Goal: Task Accomplishment & Management: Manage account settings

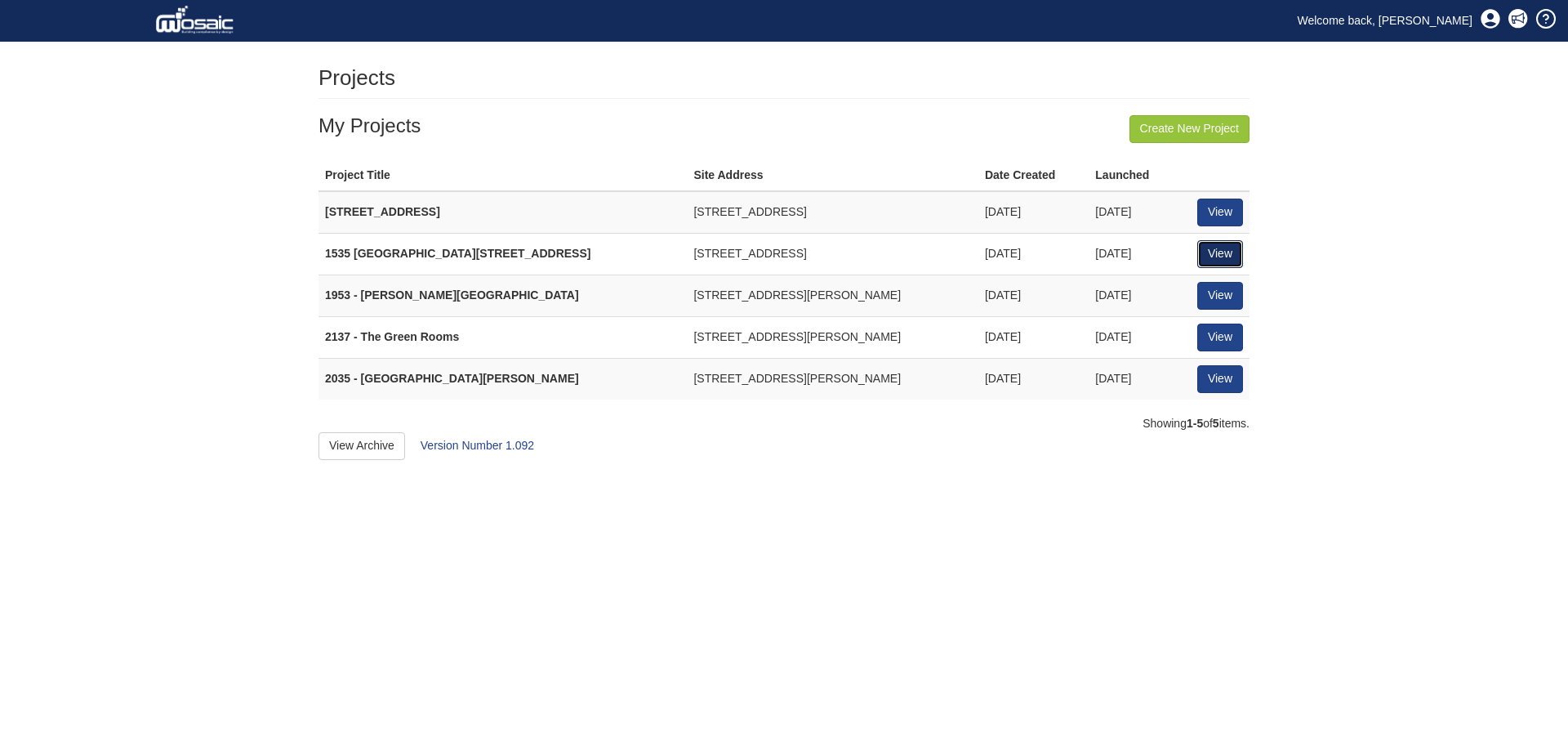
click at [1227, 257] on link "View" at bounding box center [1219, 254] width 45 height 27
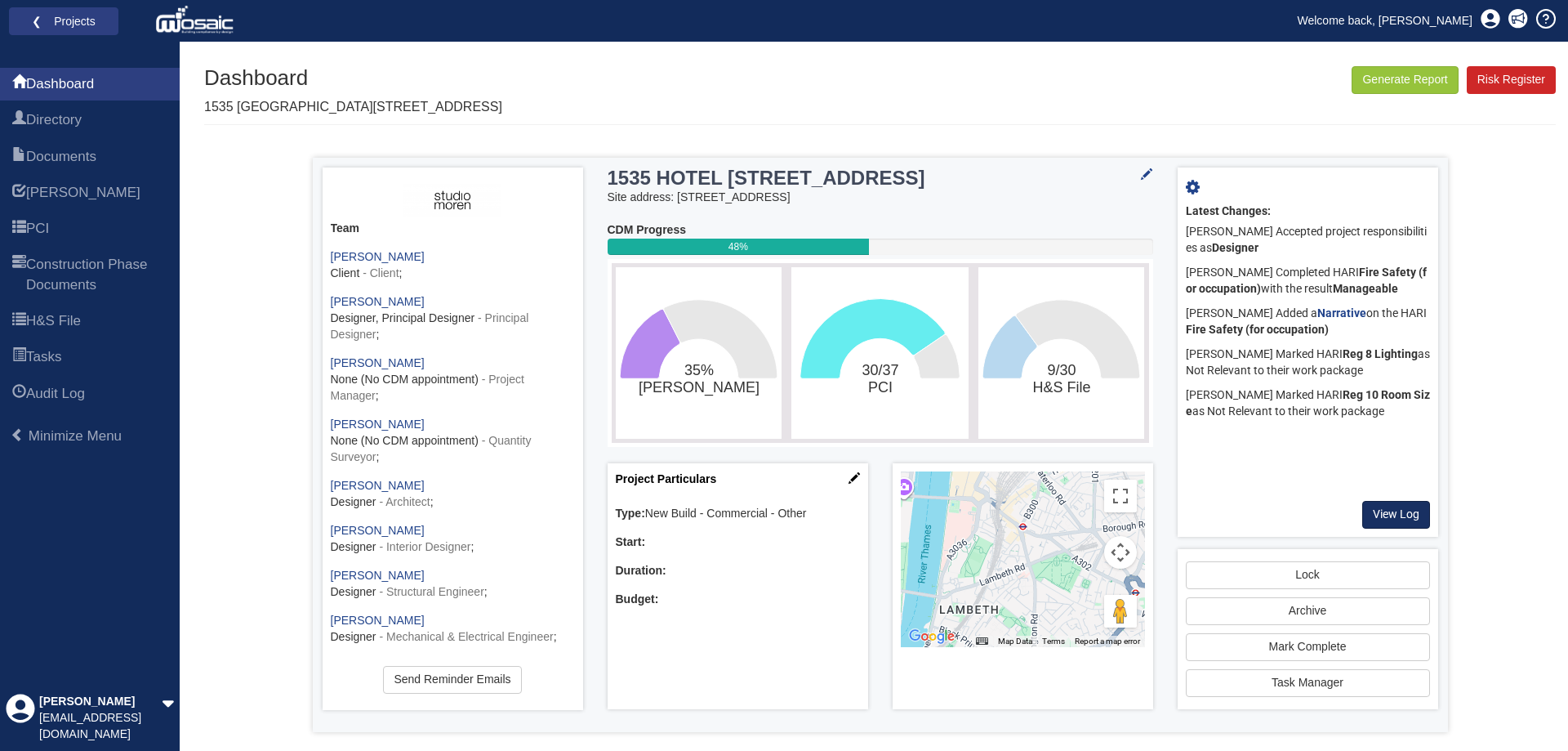
drag, startPoint x: 1395, startPoint y: 534, endPoint x: 1395, endPoint y: 523, distance: 11.0
click at [1395, 534] on div "X Project Settings Mark Complete Lock Project Archive For Everyone Archive For …" at bounding box center [1307, 352] width 261 height 370
click at [1395, 523] on link "View Log" at bounding box center [1395, 515] width 68 height 27
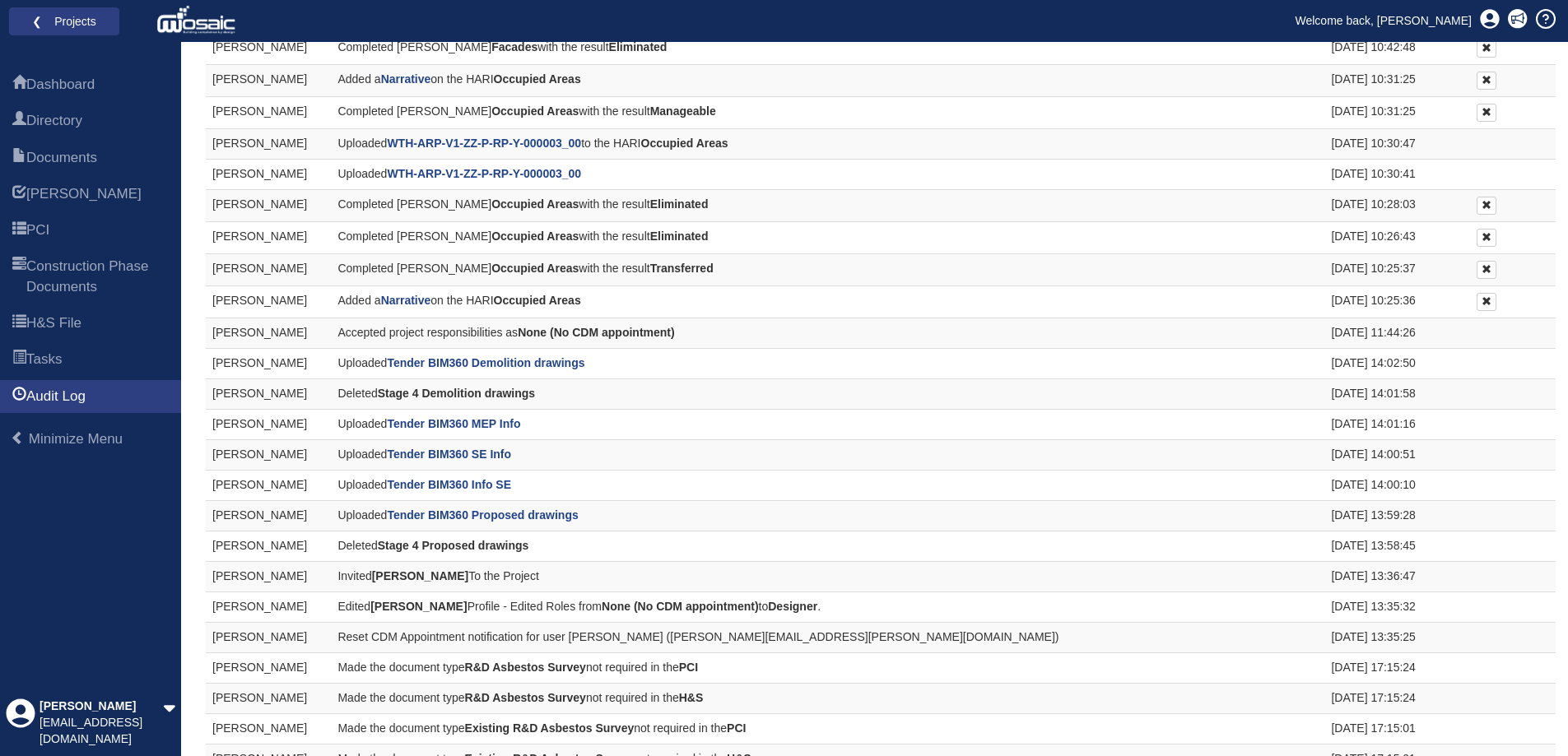
scroll to position [1480, 0]
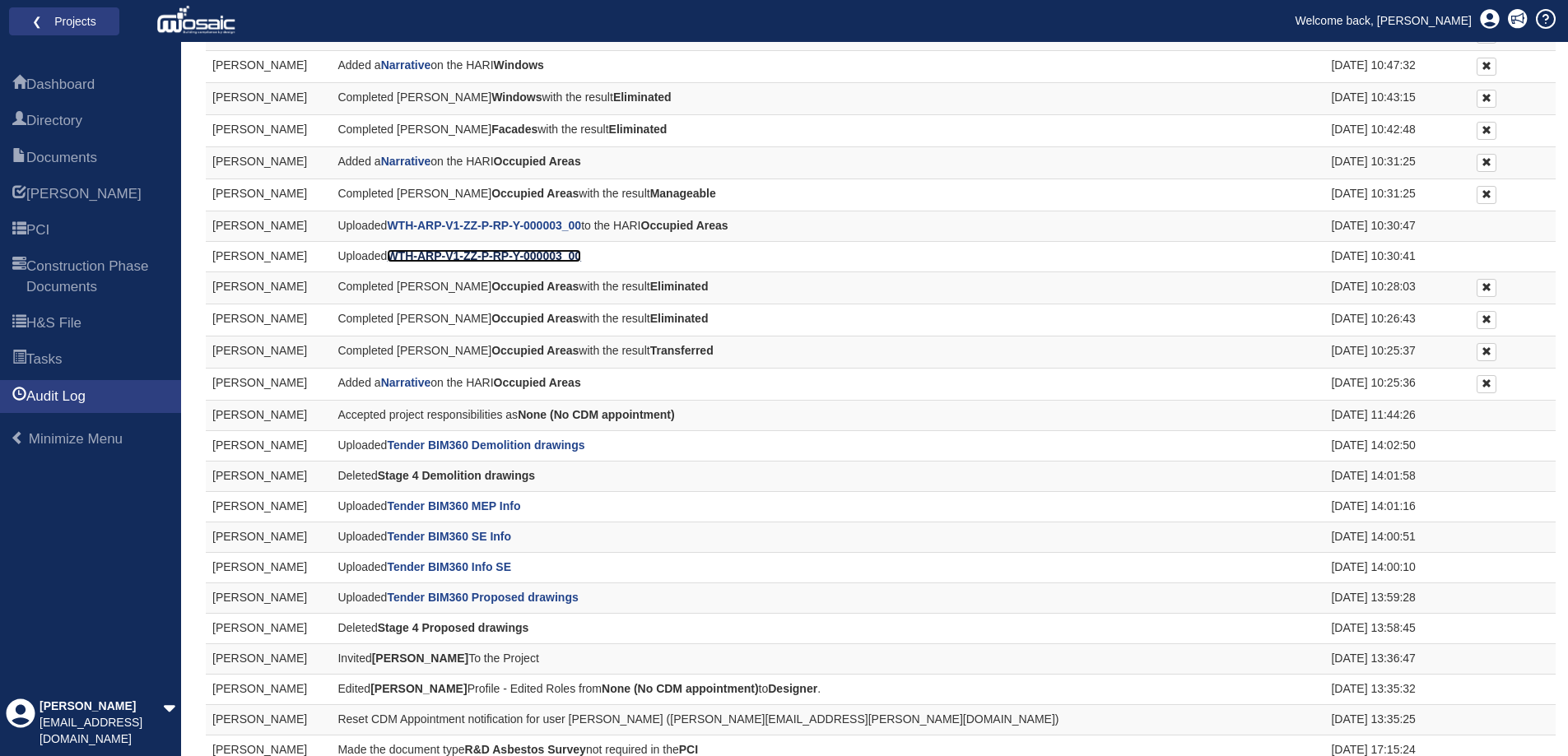
click at [440, 257] on b "WTH-ARP-V1-ZZ-P-RP-Y-000003_00" at bounding box center [483, 255] width 194 height 13
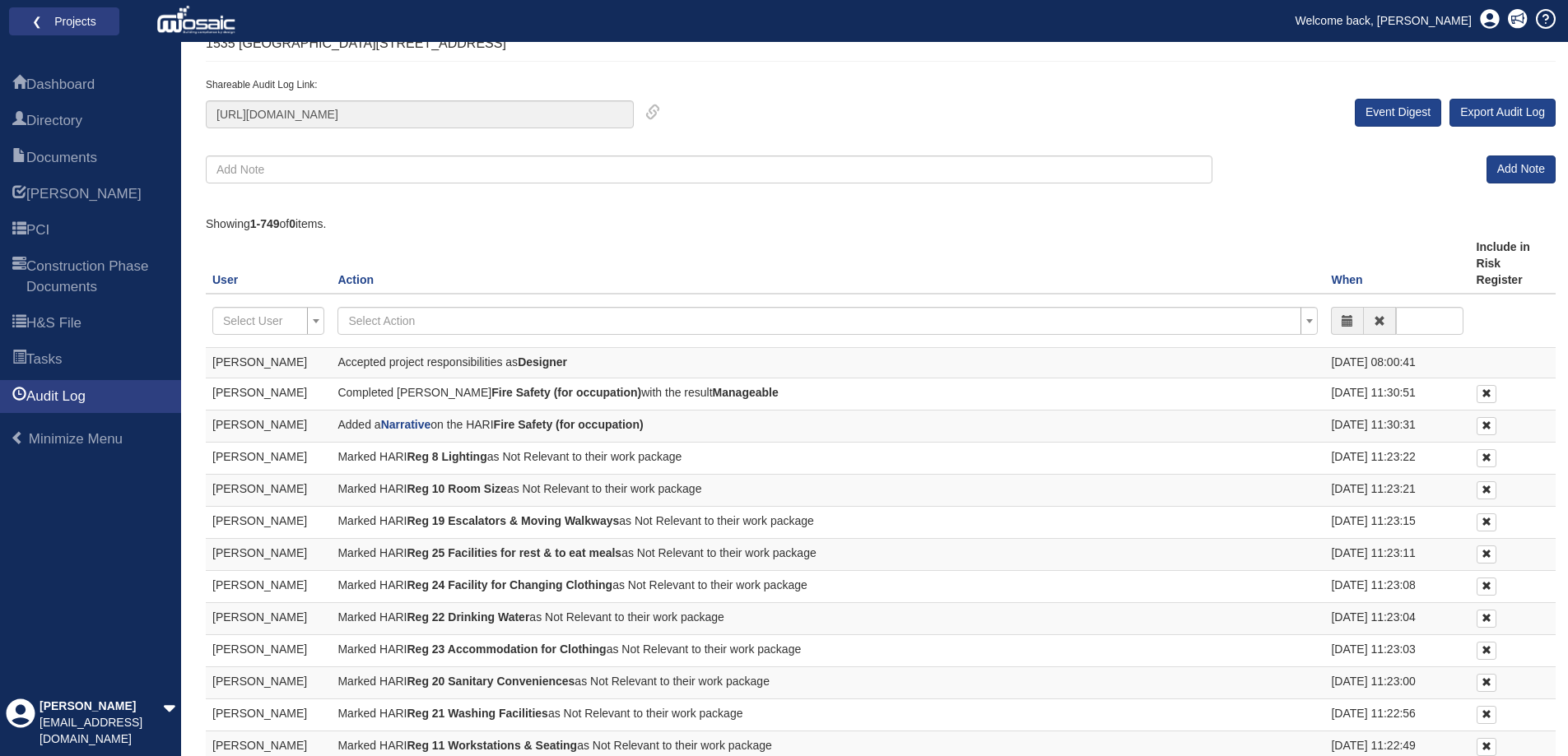
scroll to position [0, 0]
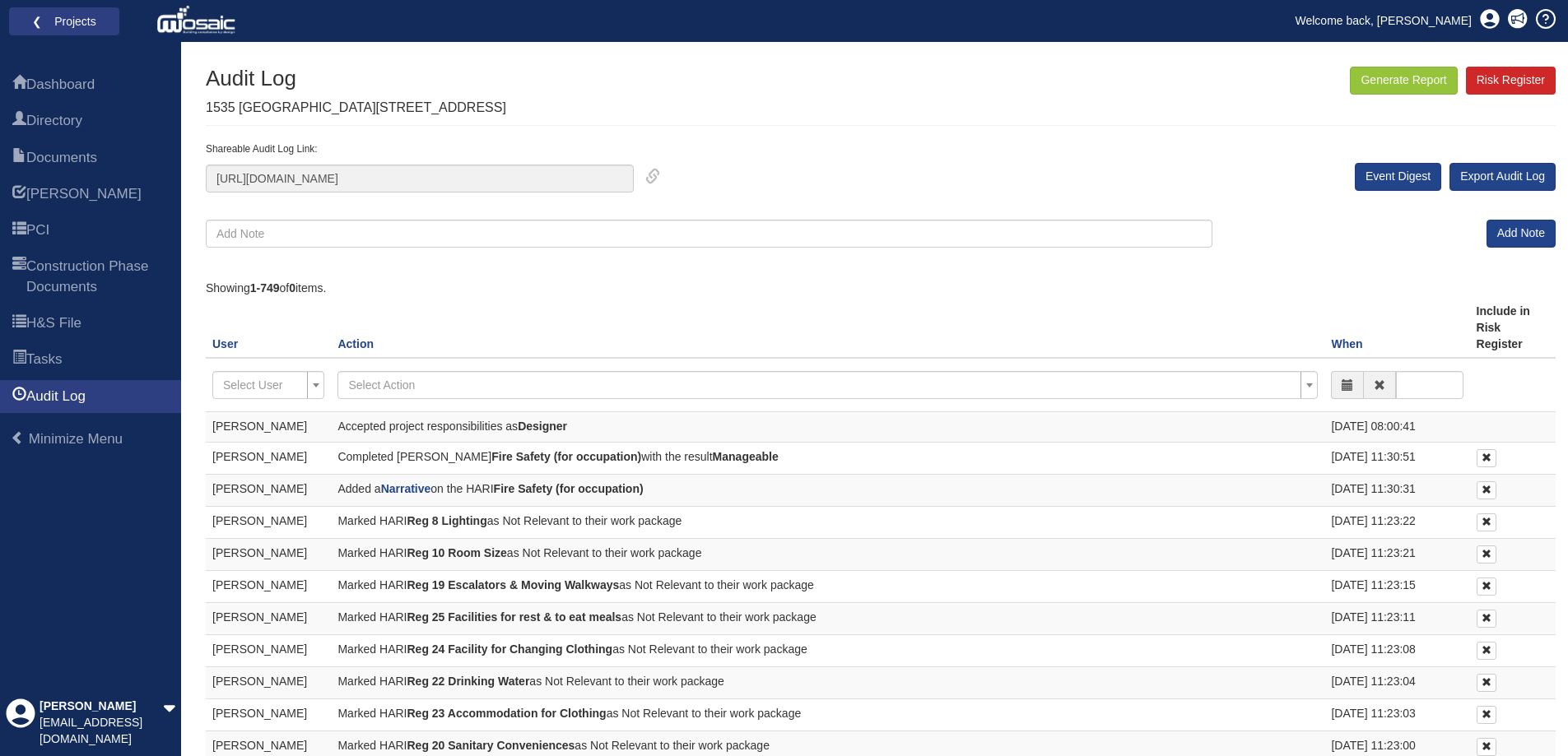
click at [1379, 226] on div "Add Note" at bounding box center [1396, 226] width 344 height 45
click at [54, 181] on link "[PERSON_NAME]" at bounding box center [90, 194] width 181 height 33
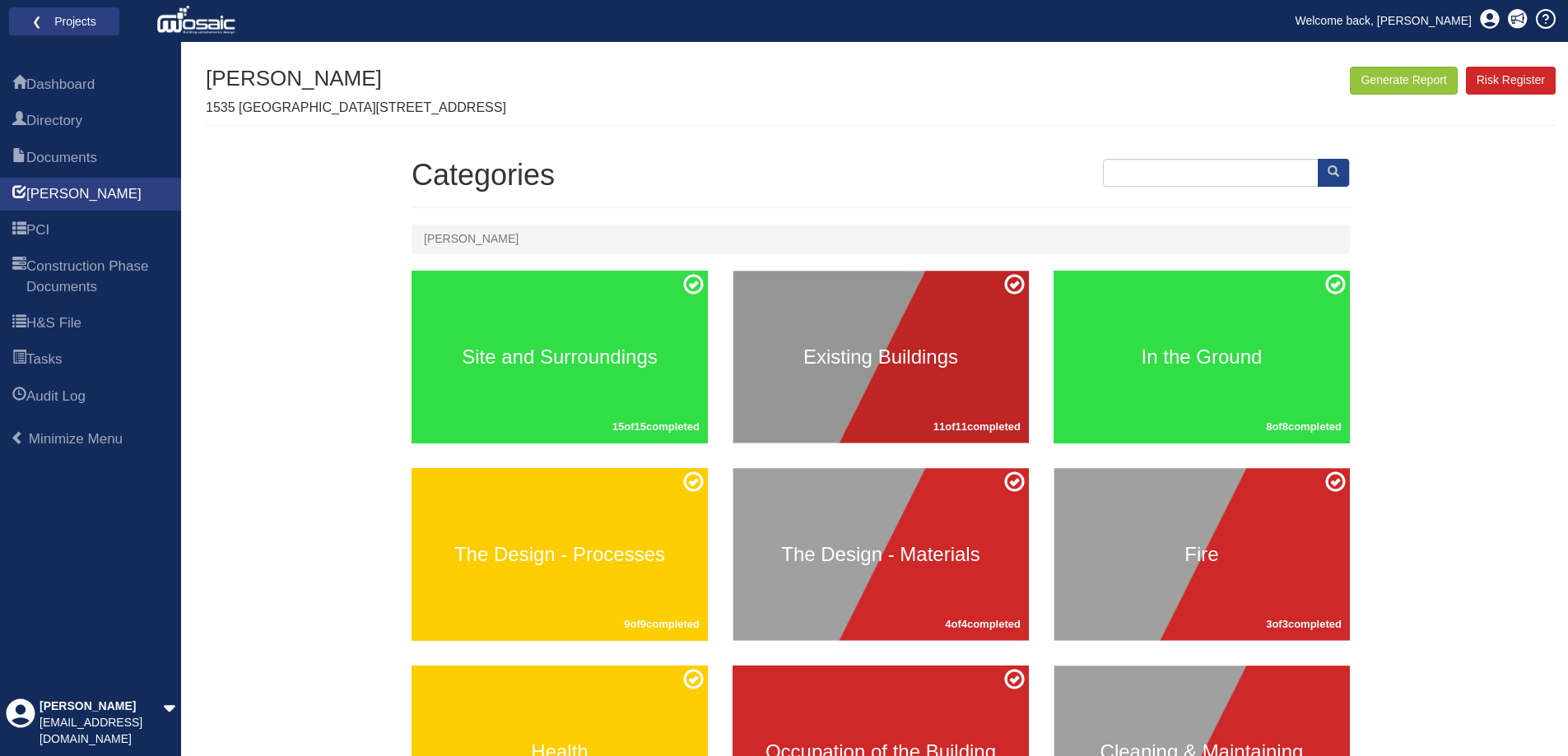
click at [932, 379] on div "Existing Buildings 11 of 11 completed" at bounding box center [880, 356] width 296 height 173
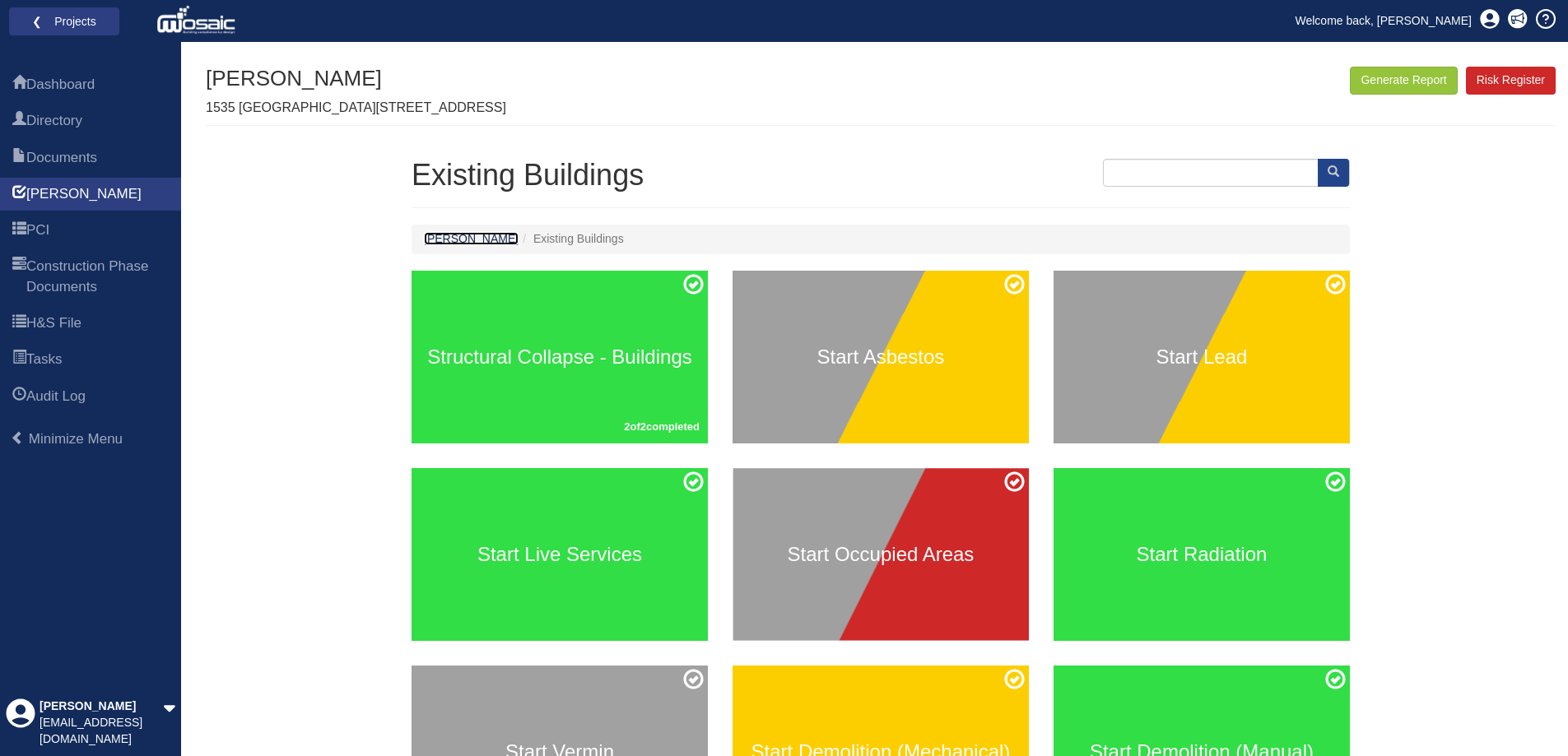
click at [429, 233] on link "[PERSON_NAME]" at bounding box center [471, 238] width 95 height 13
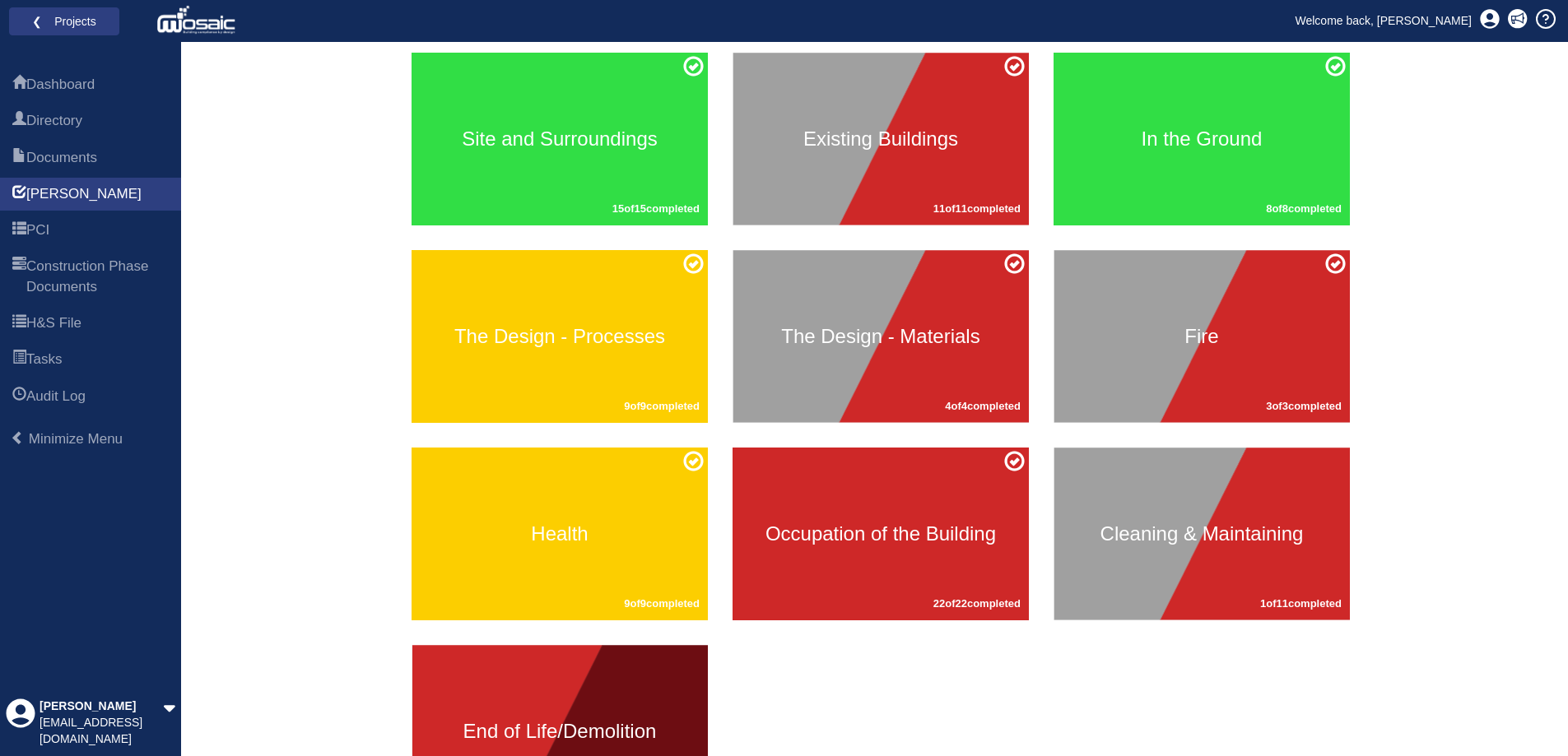
scroll to position [247, 0]
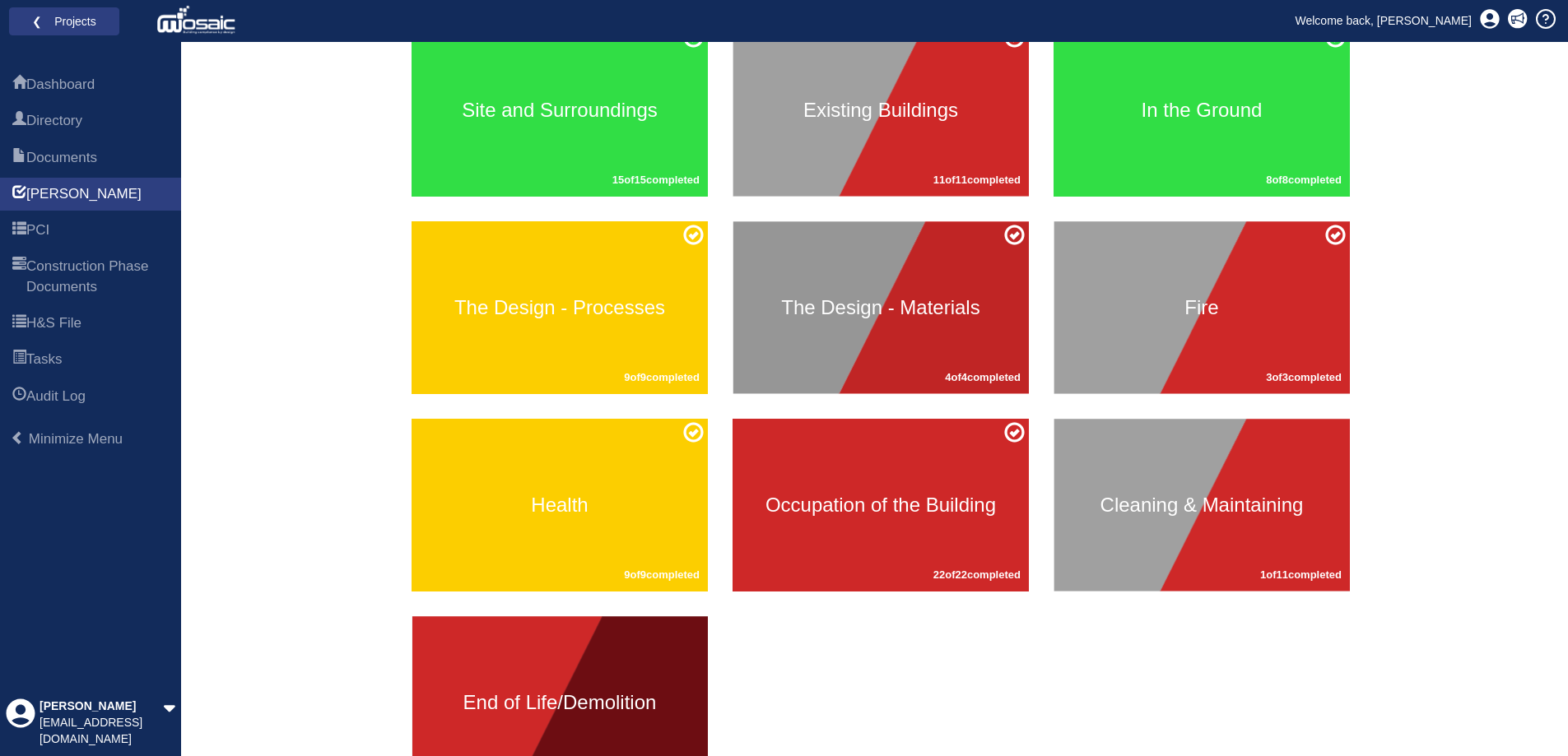
click at [893, 325] on div "The Design - Materials 4 of 4 completed" at bounding box center [880, 307] width 296 height 173
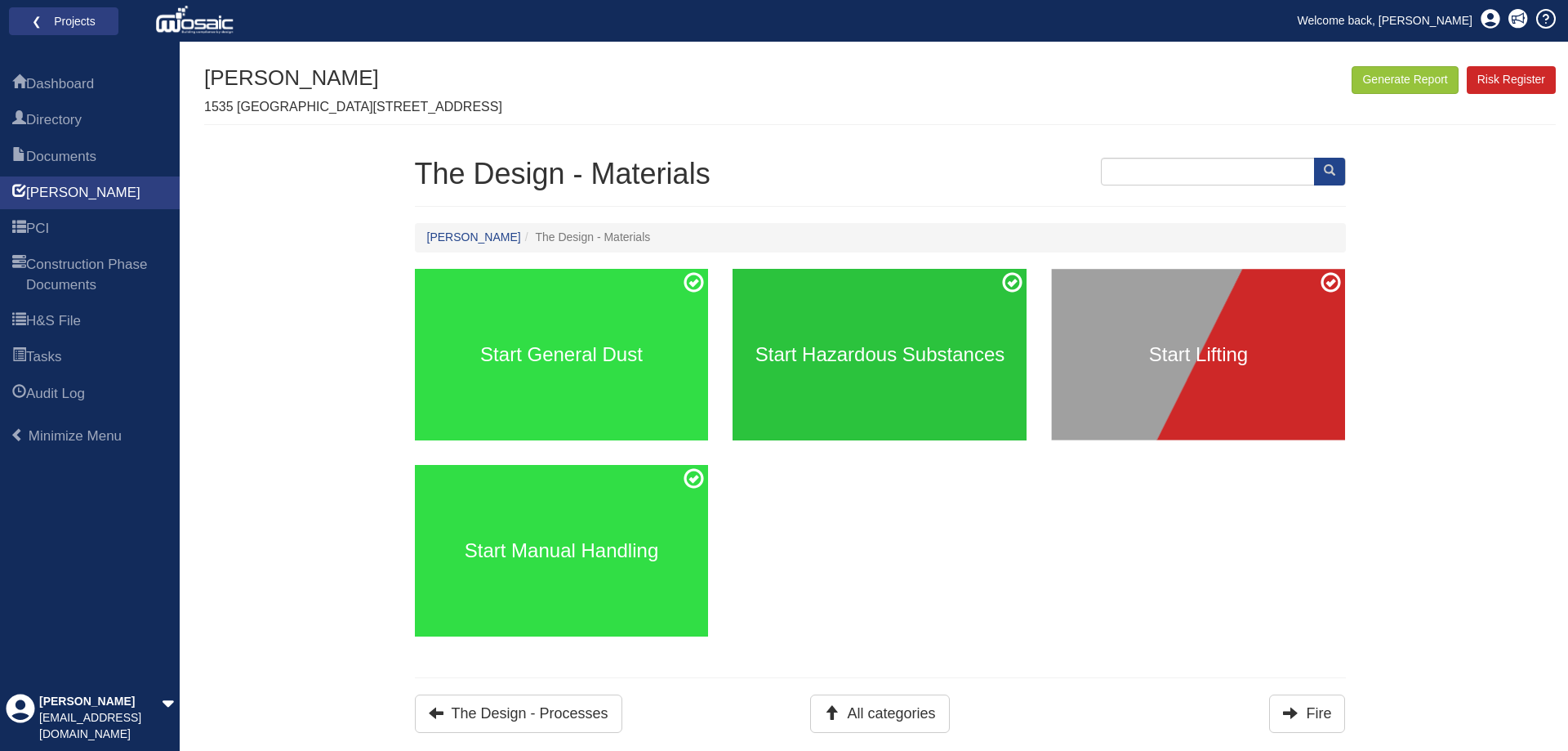
click at [865, 339] on div "Start Hazardous Substances" at bounding box center [880, 354] width 294 height 172
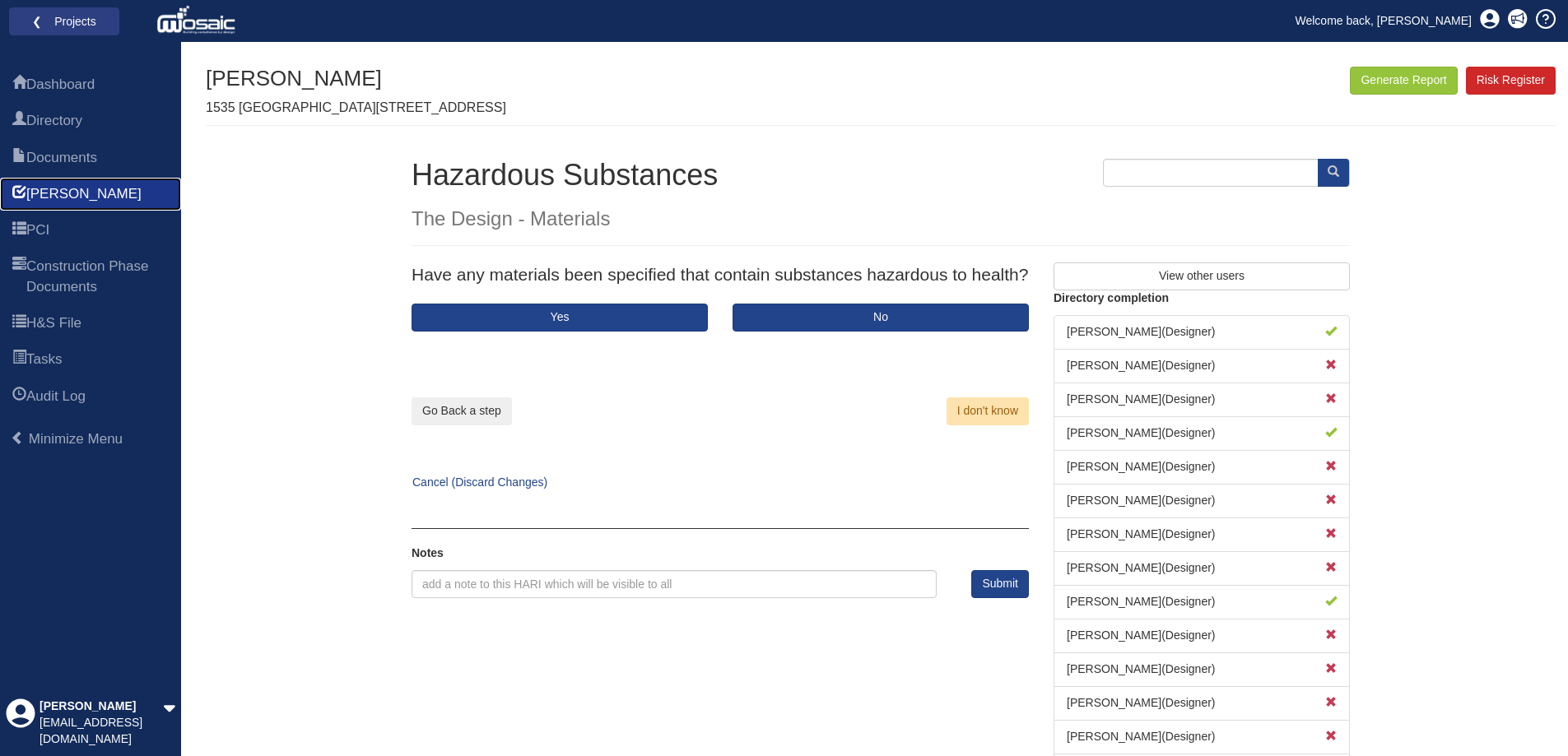
click at [56, 195] on span "[PERSON_NAME]" at bounding box center [84, 194] width 115 height 20
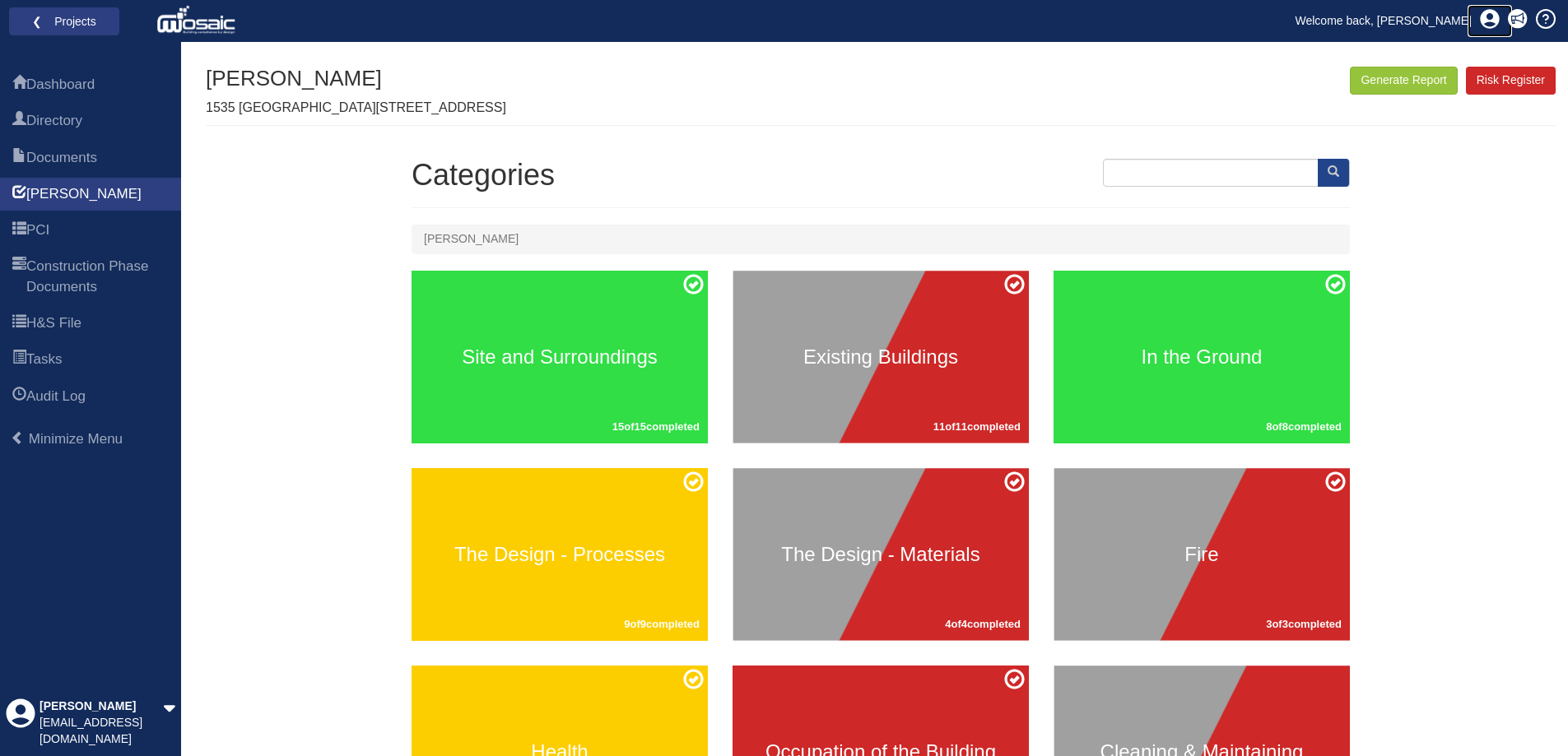
click at [1487, 22] on icon at bounding box center [1489, 19] width 20 height 20
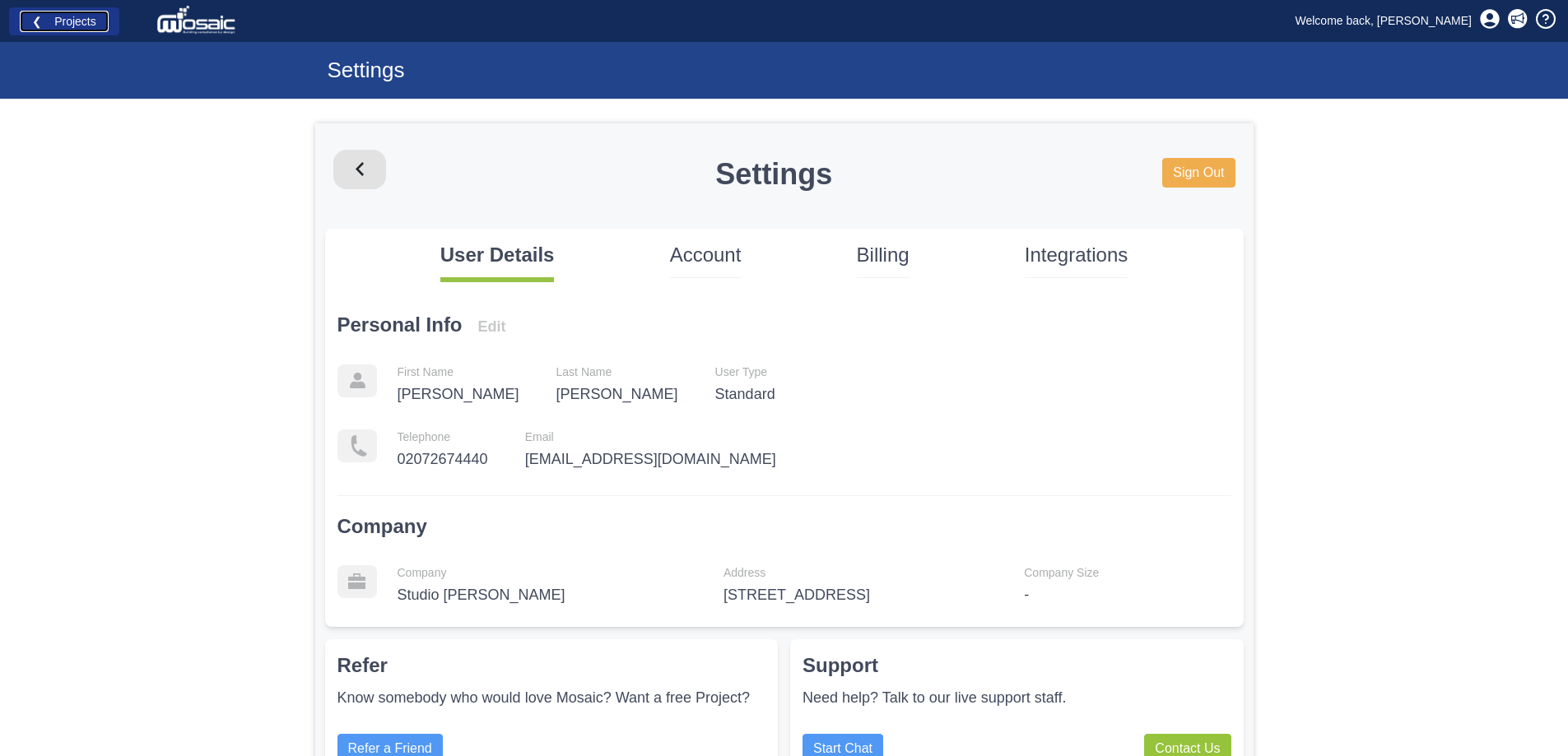
click at [83, 27] on link "❮ Projects" at bounding box center [64, 21] width 89 height 22
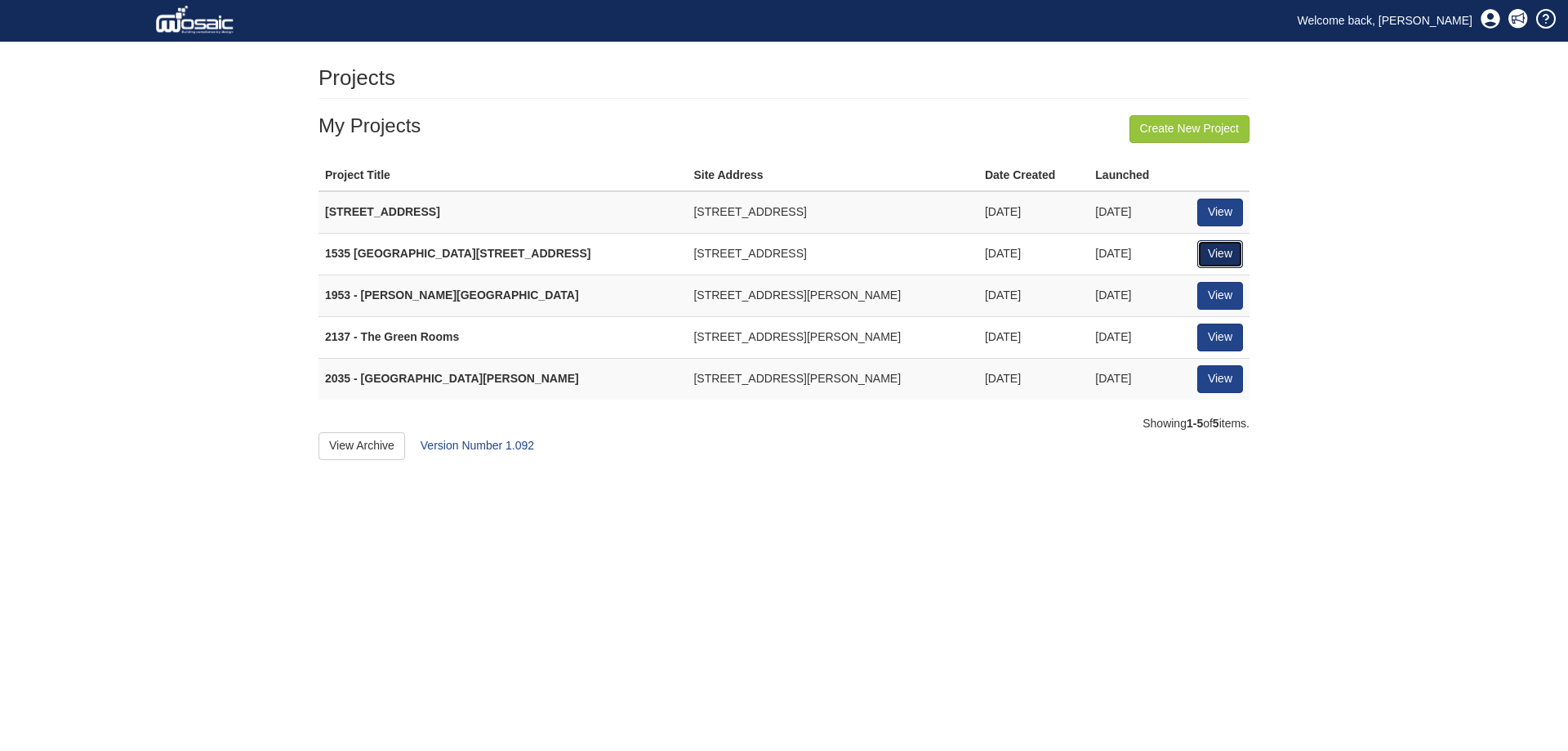
click at [1223, 246] on link "View" at bounding box center [1219, 254] width 45 height 27
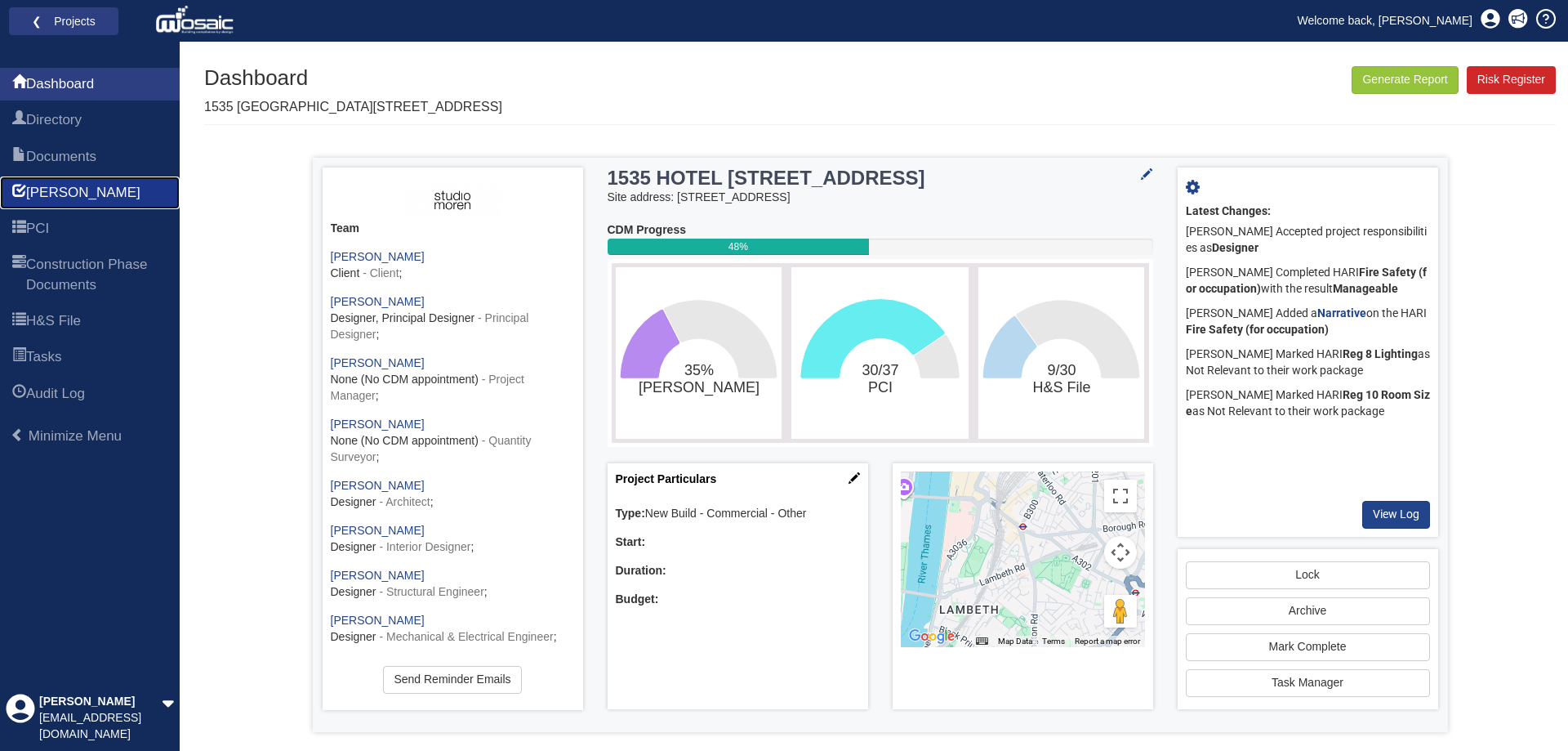
click at [64, 199] on span "[PERSON_NAME]" at bounding box center [84, 192] width 115 height 20
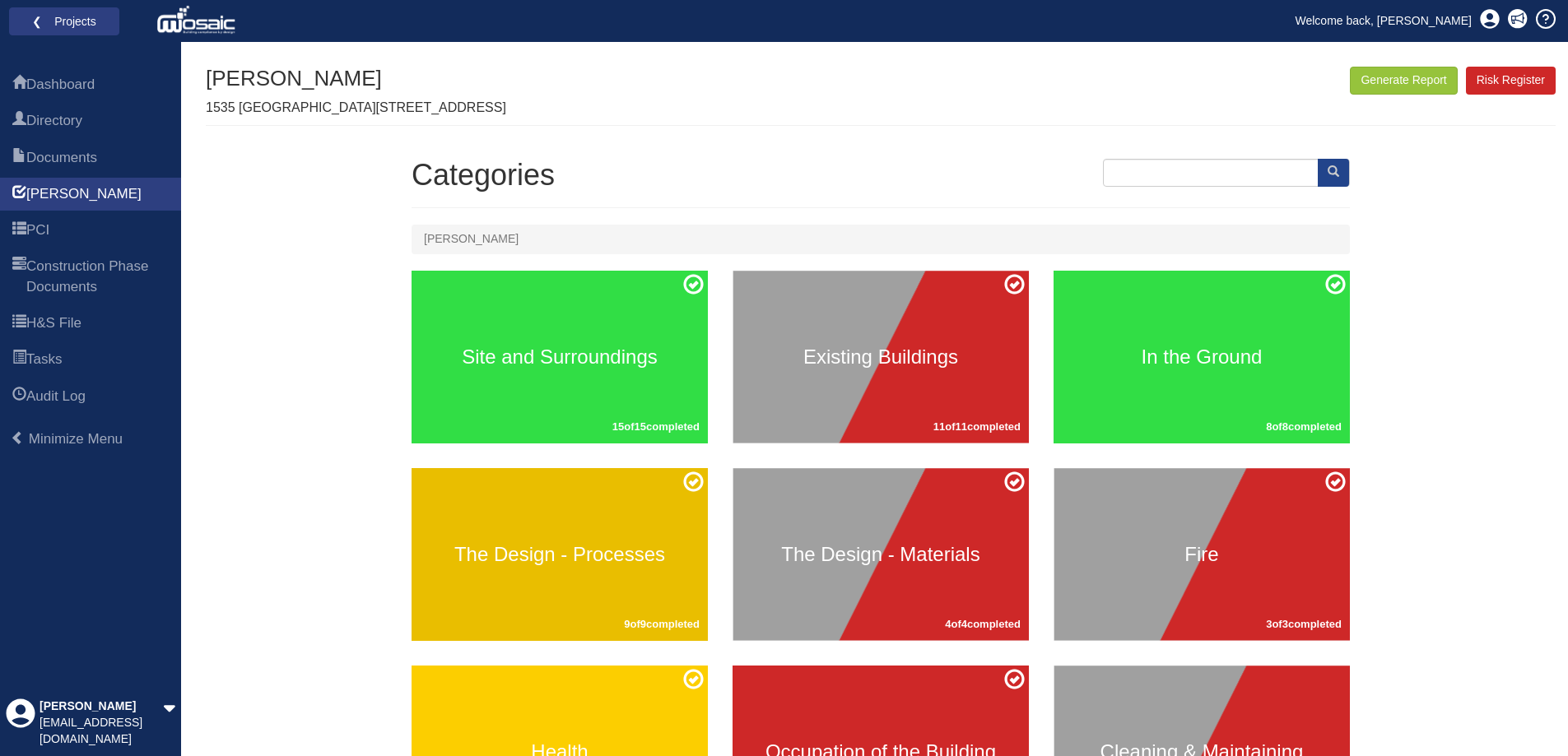
click at [553, 551] on h3 "The Design - Processes" at bounding box center [560, 554] width 296 height 22
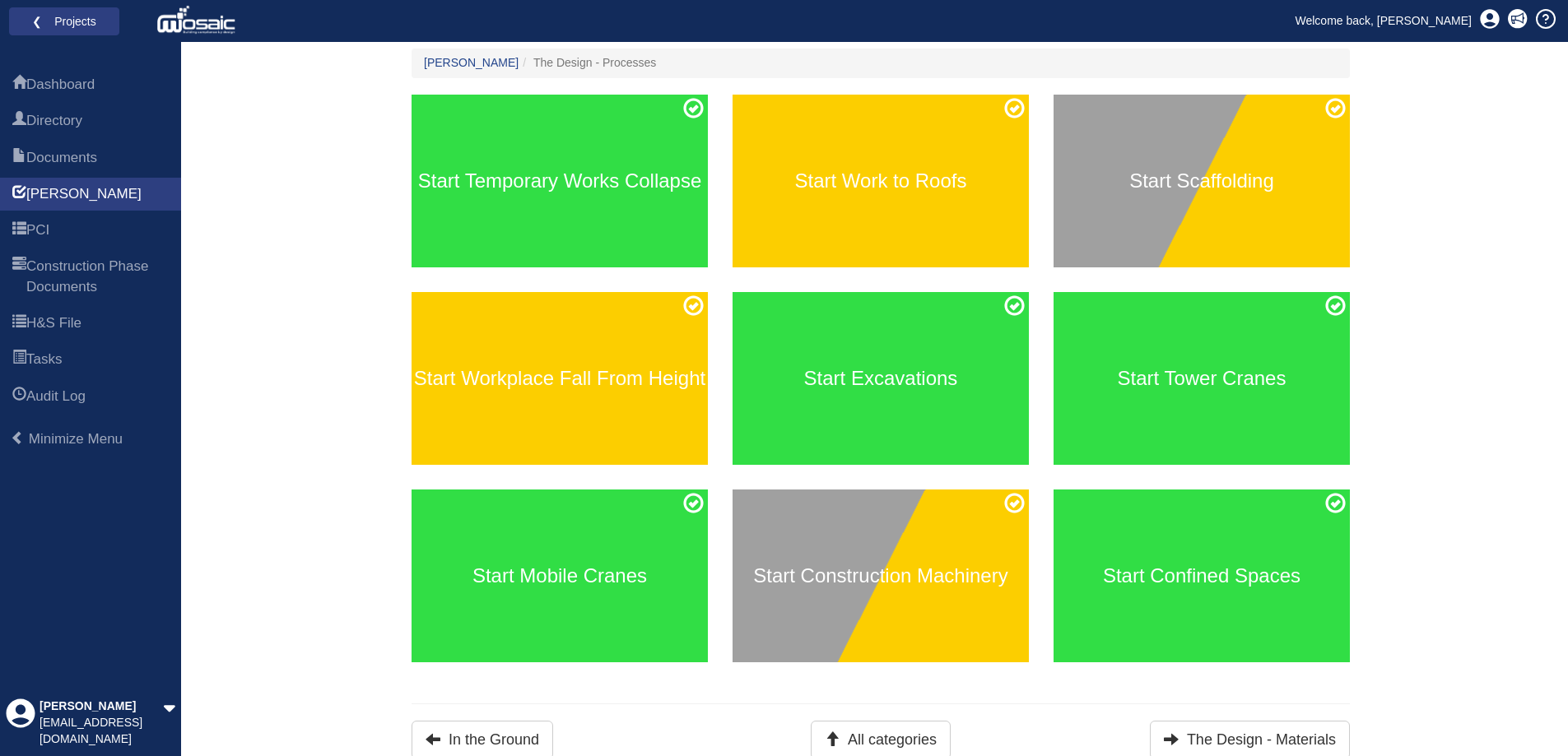
scroll to position [179, 0]
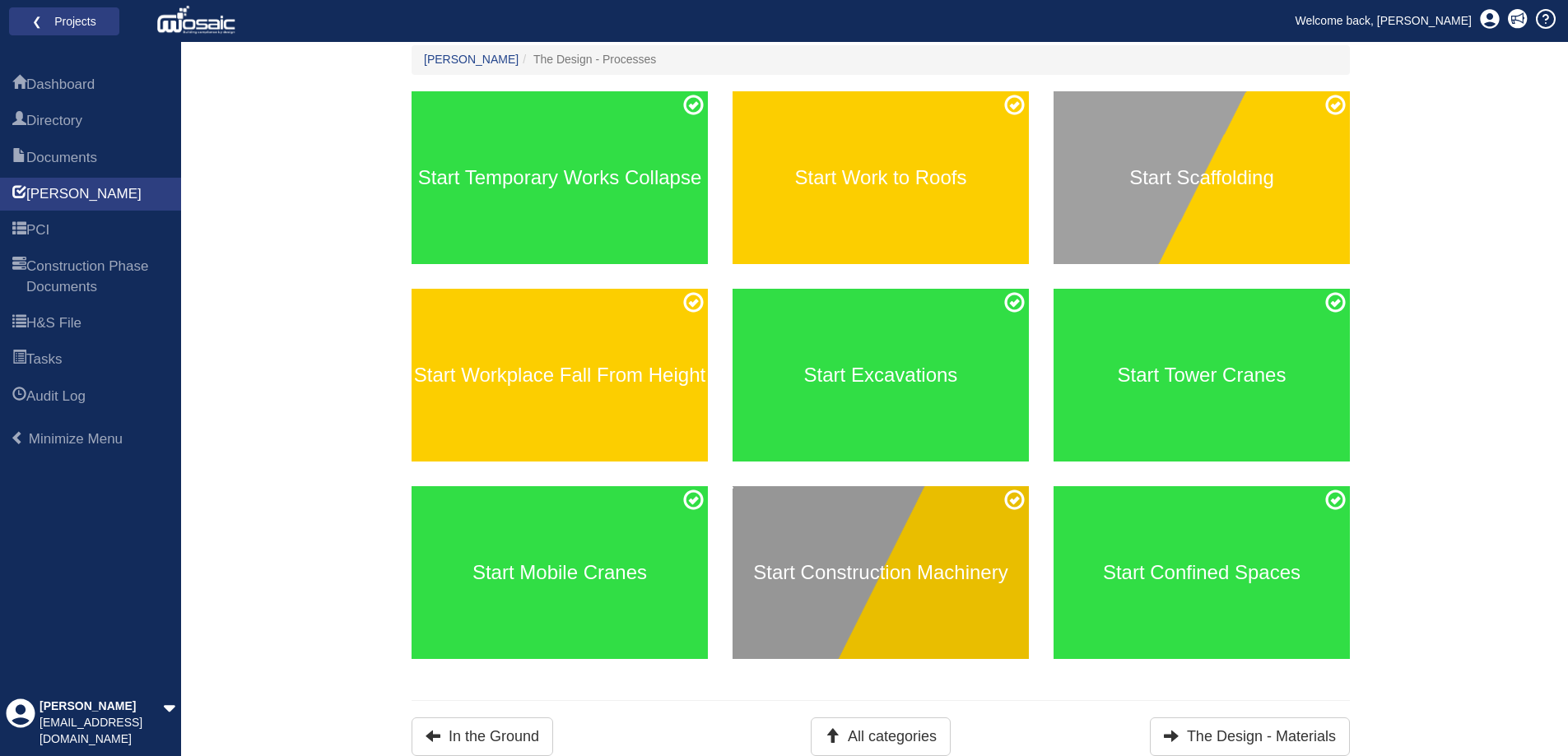
click at [835, 586] on div "Start Construction Machinery" at bounding box center [880, 573] width 296 height 173
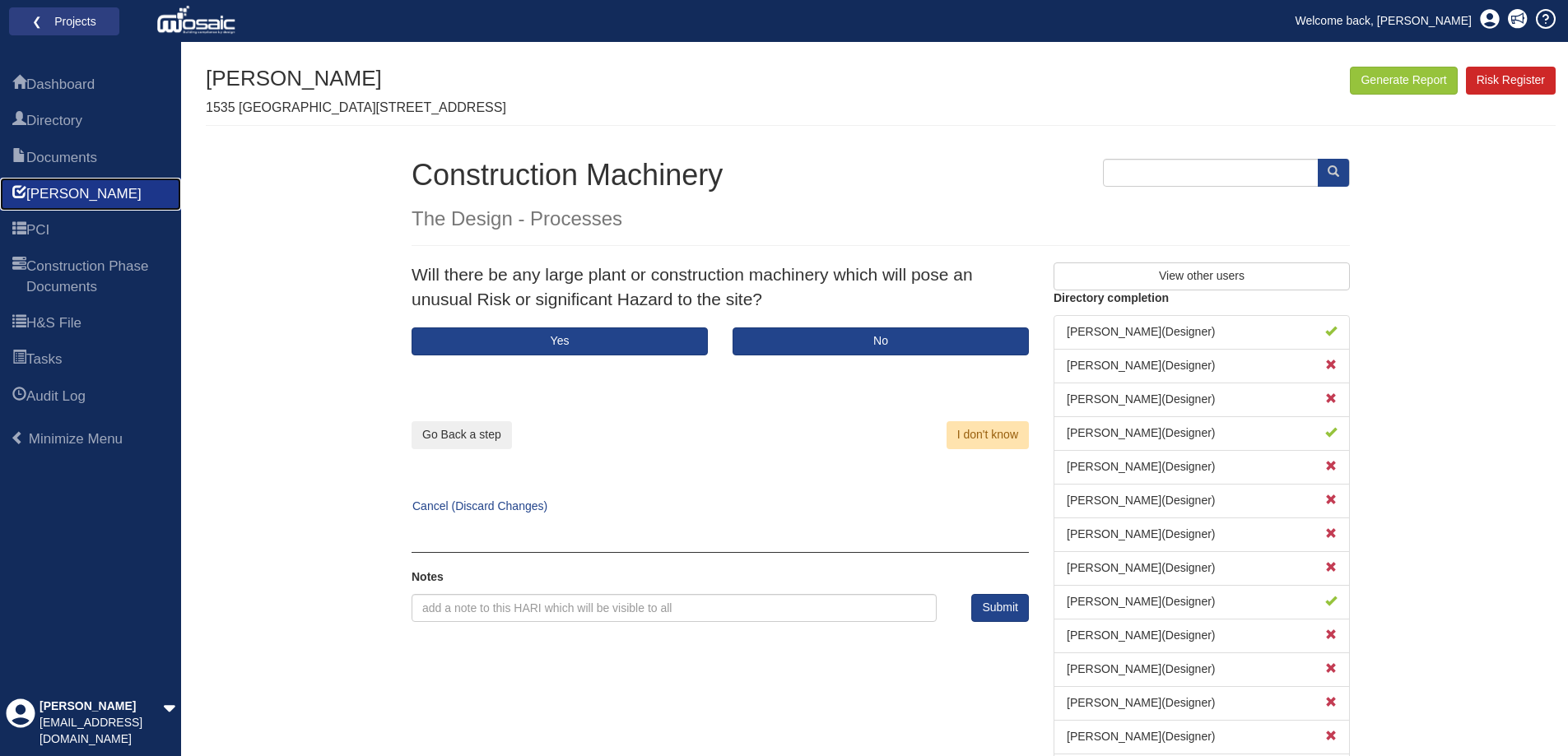
click at [35, 191] on span "[PERSON_NAME]" at bounding box center [84, 194] width 115 height 20
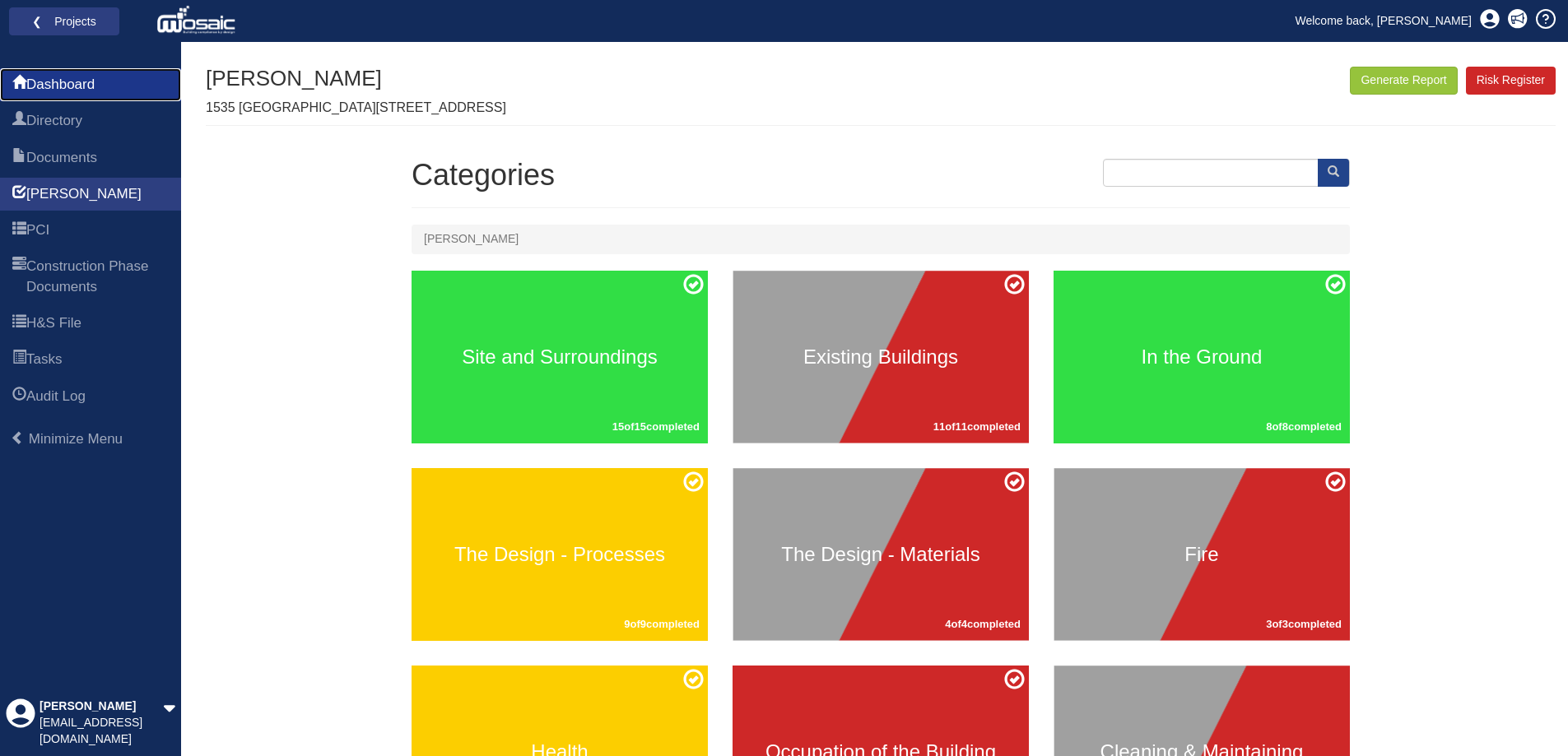
click at [80, 87] on span "Dashboard" at bounding box center [60, 84] width 68 height 20
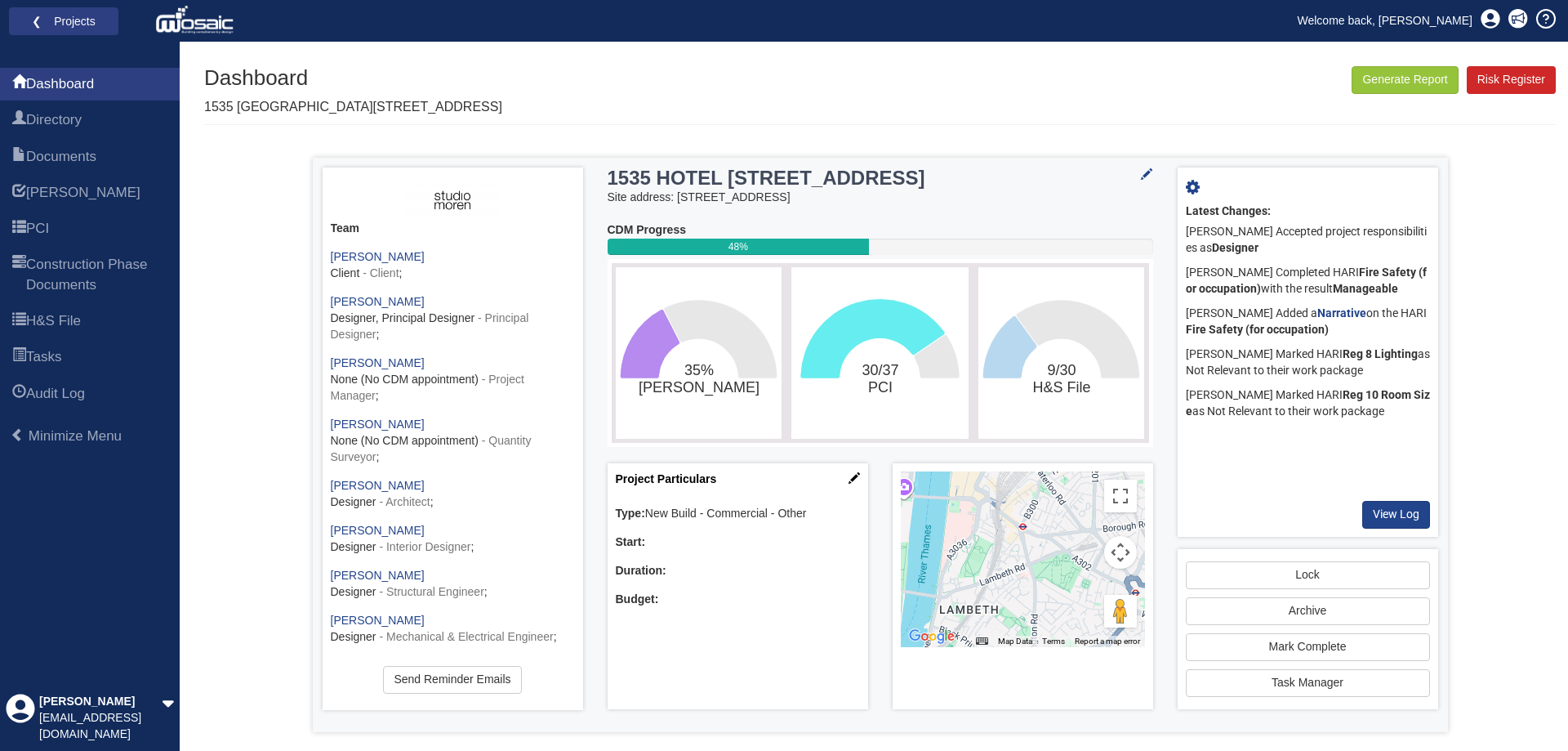
click at [861, 480] on div "Project Particulars Type: New Build - Commercial - Other Start: Duration: Budge…" at bounding box center [738, 587] width 261 height 246
click at [856, 481] on icon at bounding box center [853, 477] width 11 height 11
